Goal: Task Accomplishment & Management: Manage account settings

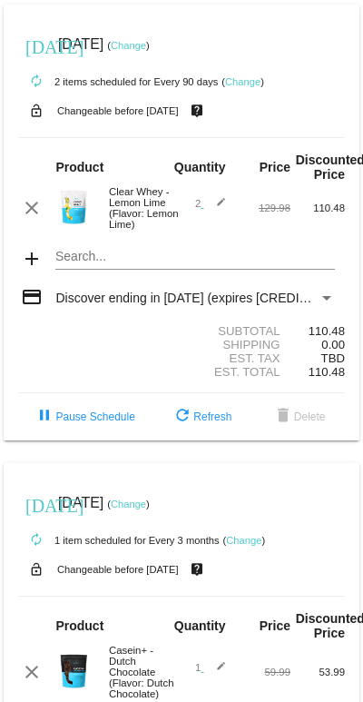
click at [146, 509] on link "Change" at bounding box center [128, 503] width 35 height 11
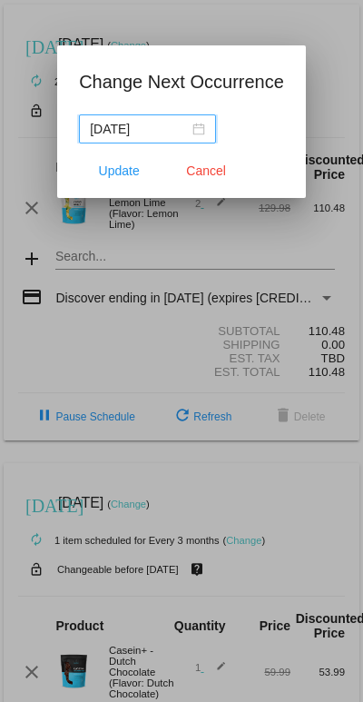
click at [314, 489] on div at bounding box center [181, 351] width 363 height 702
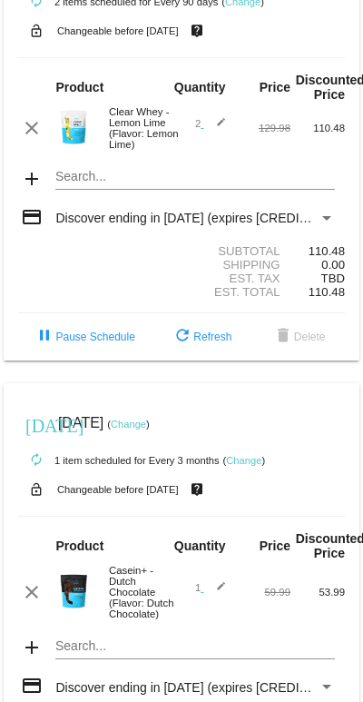
scroll to position [259, 0]
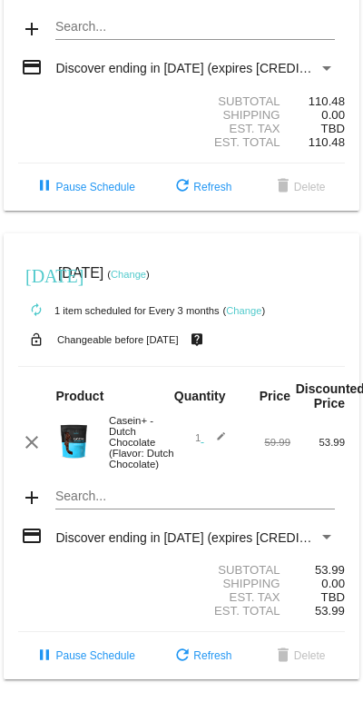
click at [146, 269] on link "Change" at bounding box center [128, 274] width 35 height 11
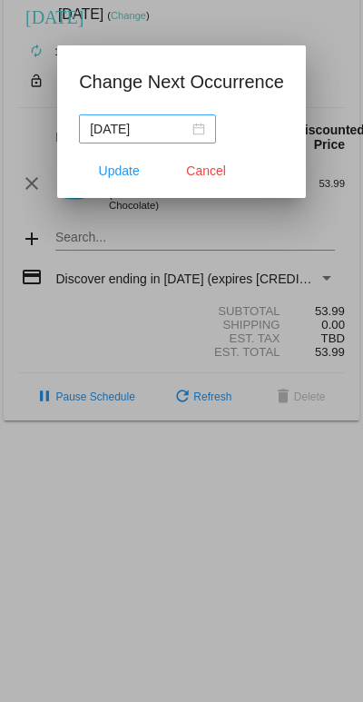
click at [188, 124] on div "[DATE]" at bounding box center [147, 129] width 115 height 20
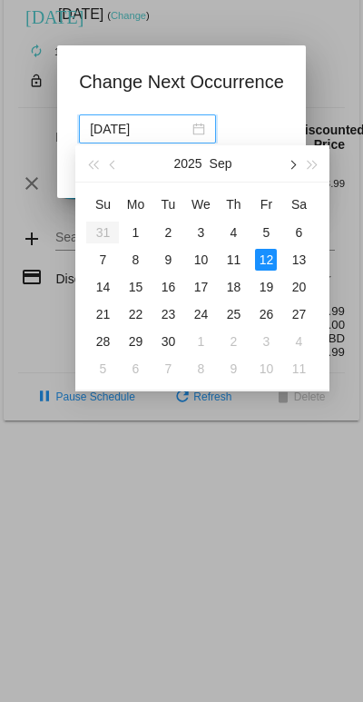
click at [292, 165] on span "button" at bounding box center [292, 165] width 9 height 9
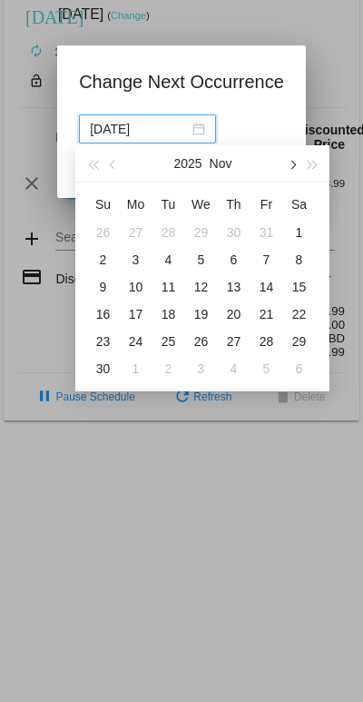
click at [292, 165] on span "button" at bounding box center [292, 165] width 9 height 9
click at [287, 339] on td "31" at bounding box center [298, 341] width 33 height 27
type input "[DATE]"
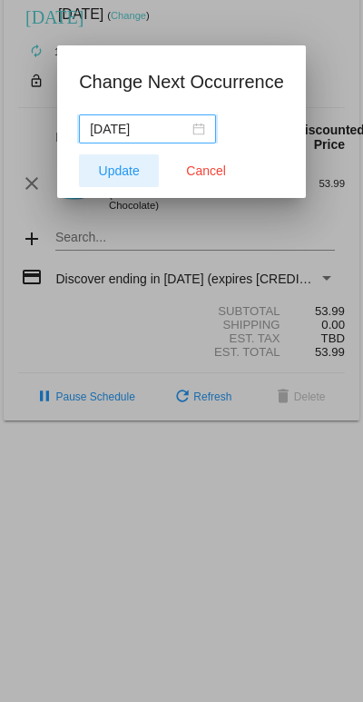
click at [112, 167] on span "Update" at bounding box center [119, 170] width 41 height 15
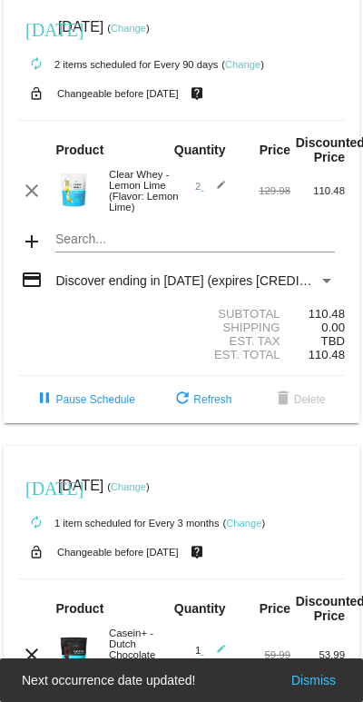
scroll to position [0, 0]
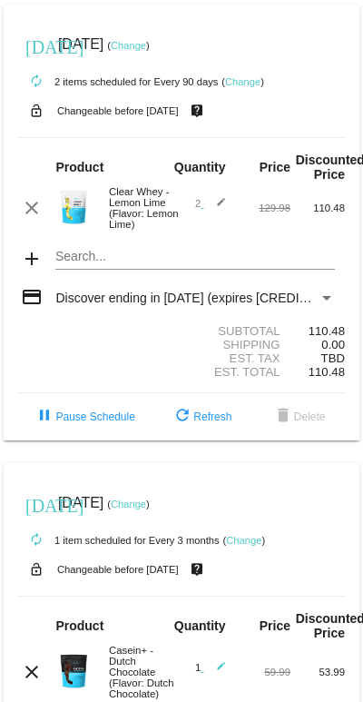
click at [146, 45] on link "Change" at bounding box center [128, 45] width 35 height 11
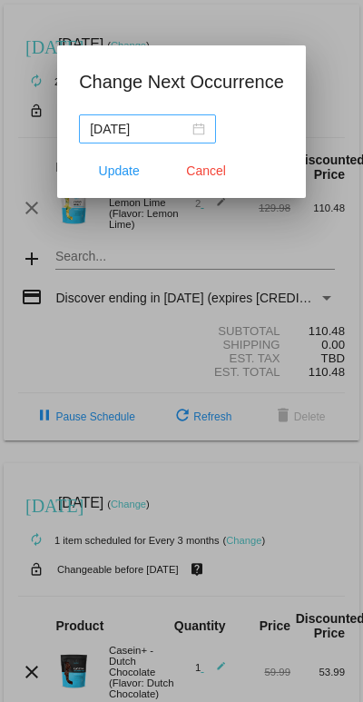
click at [185, 130] on div "[DATE]" at bounding box center [147, 129] width 115 height 20
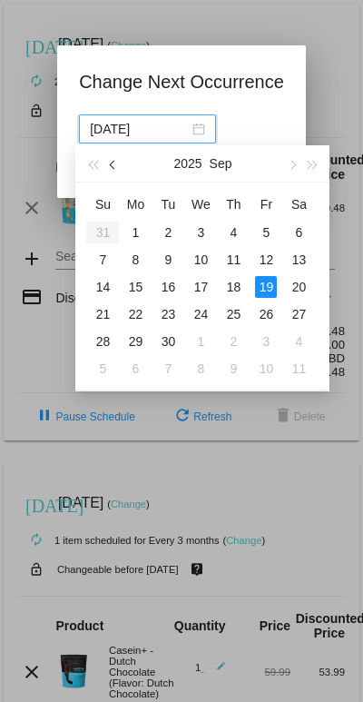
click at [108, 158] on button "button" at bounding box center [113, 163] width 20 height 36
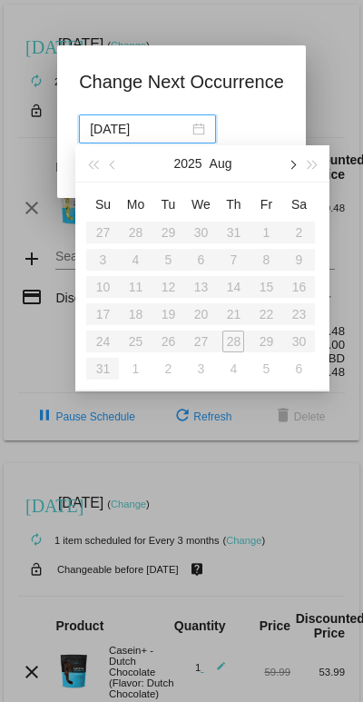
click at [288, 165] on button "button" at bounding box center [292, 163] width 20 height 36
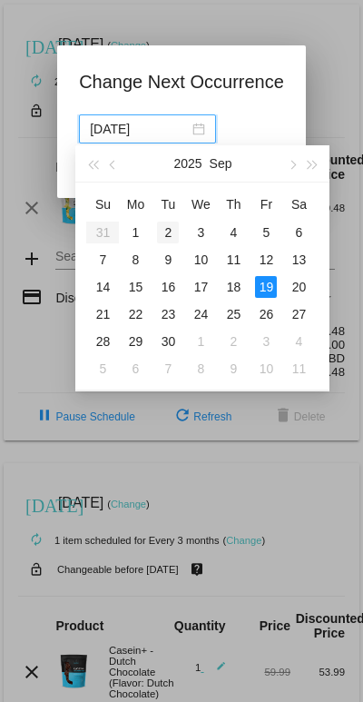
click at [170, 223] on div "2" at bounding box center [168, 232] width 22 height 22
type input "[DATE]"
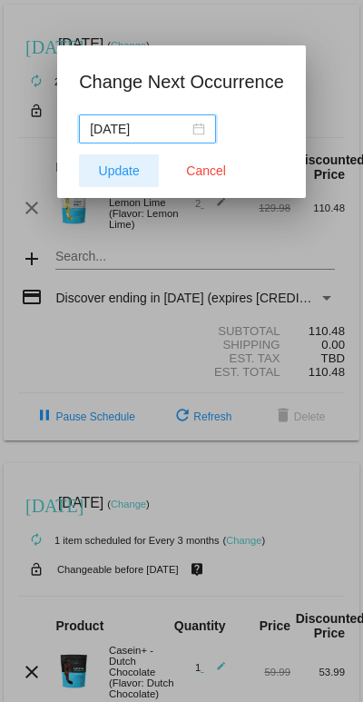
click at [119, 172] on span "Update" at bounding box center [119, 170] width 41 height 15
